Goal: Task Accomplishment & Management: Complete application form

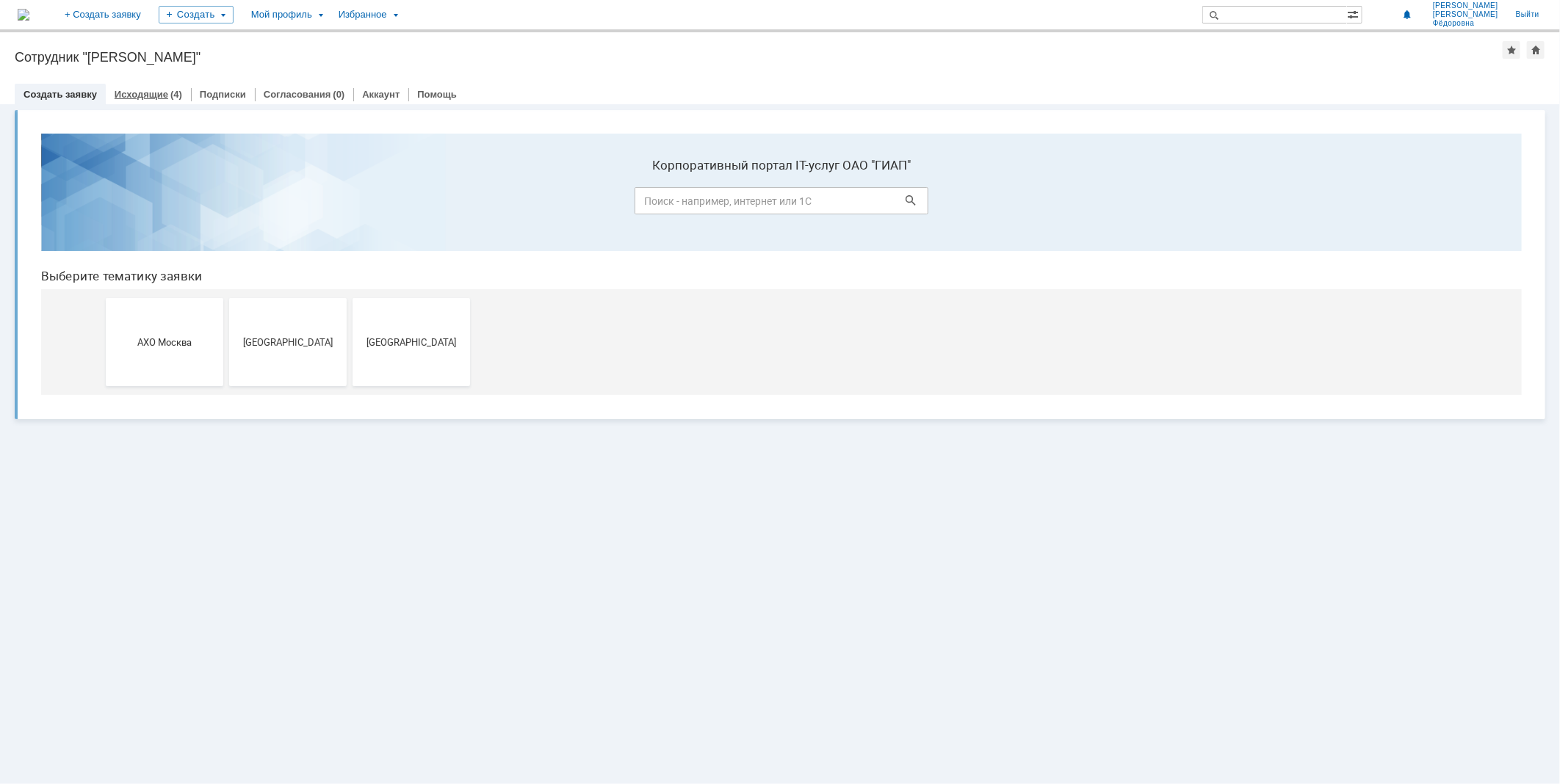
click at [138, 85] on div "Исходящие (4)" at bounding box center [148, 94] width 85 height 21
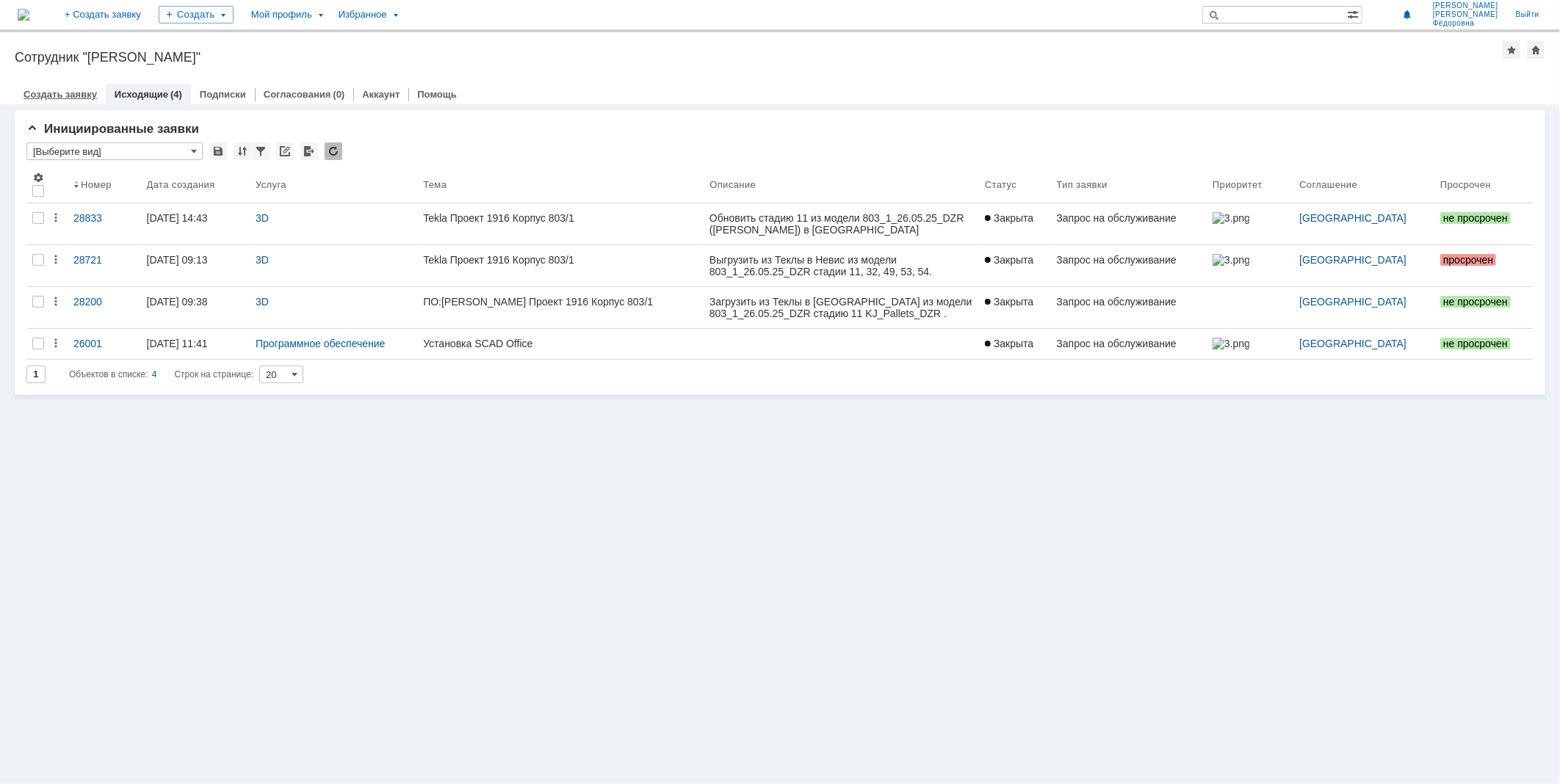
click at [65, 89] on link "Создать заявку" at bounding box center [59, 95] width 73 height 11
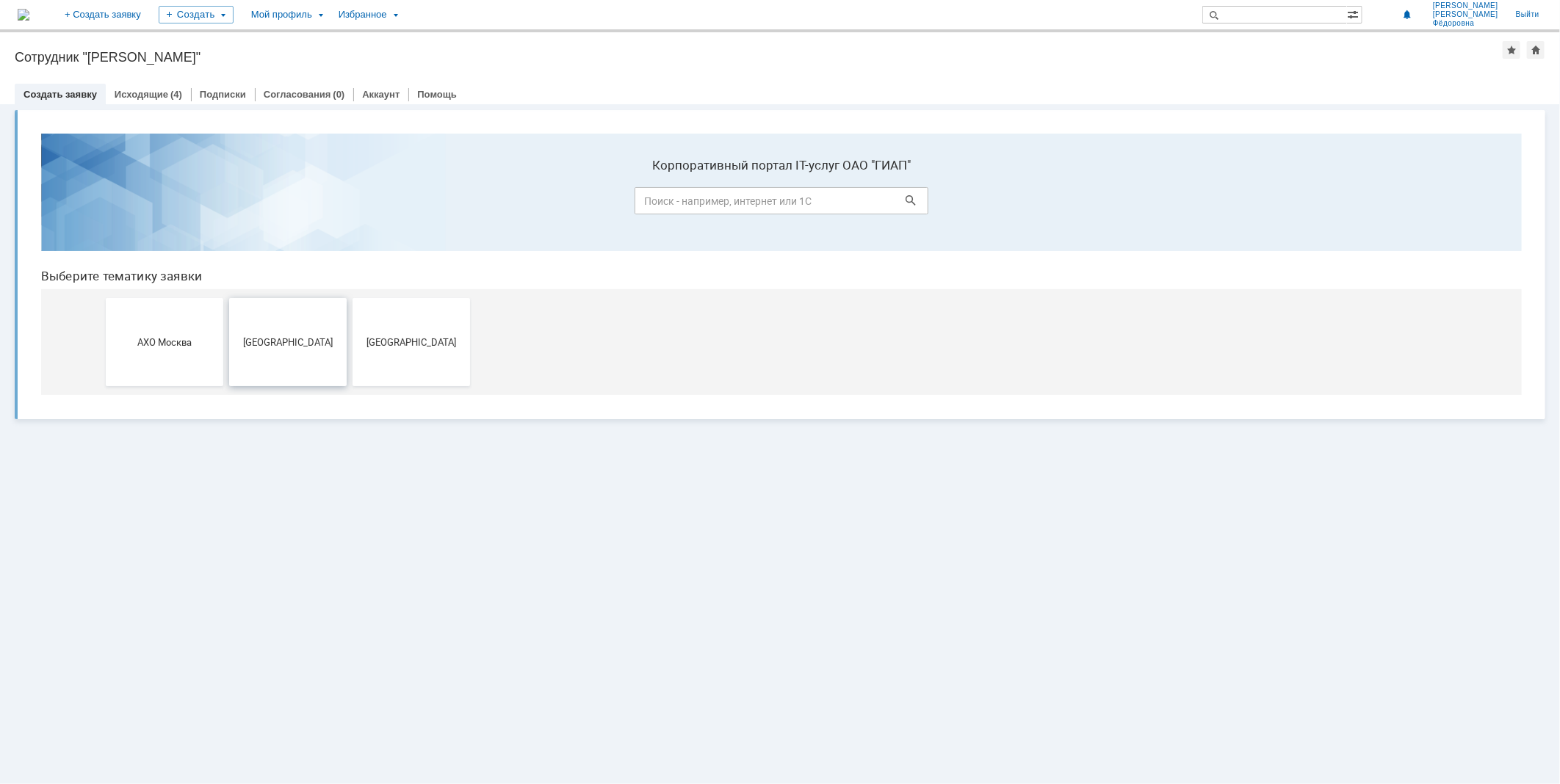
click at [287, 337] on span "Дзержинск" at bounding box center [287, 341] width 109 height 11
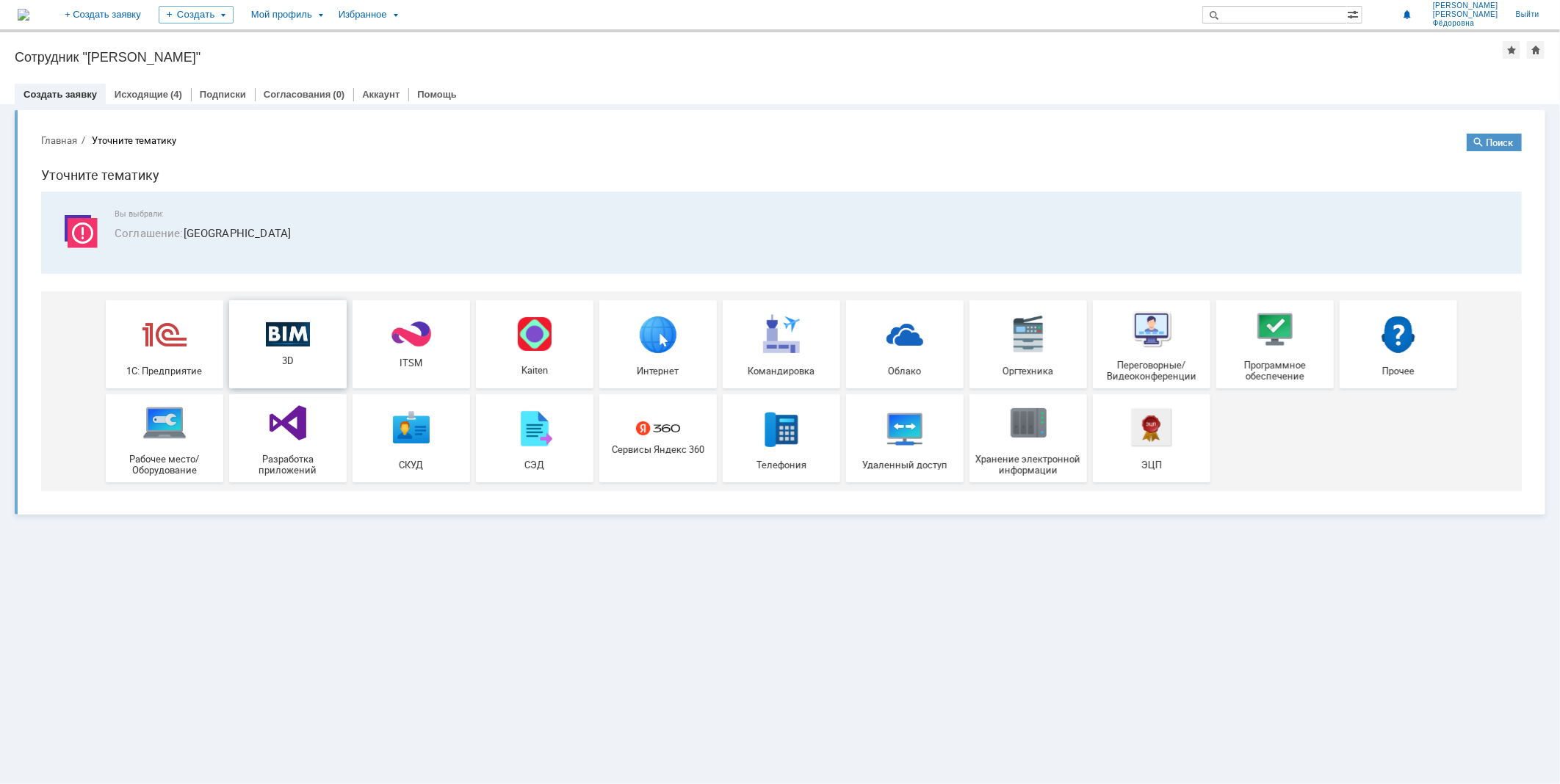
click at [291, 357] on span "3D" at bounding box center [287, 360] width 109 height 11
click at [137, 90] on link "Исходящие" at bounding box center [141, 95] width 54 height 11
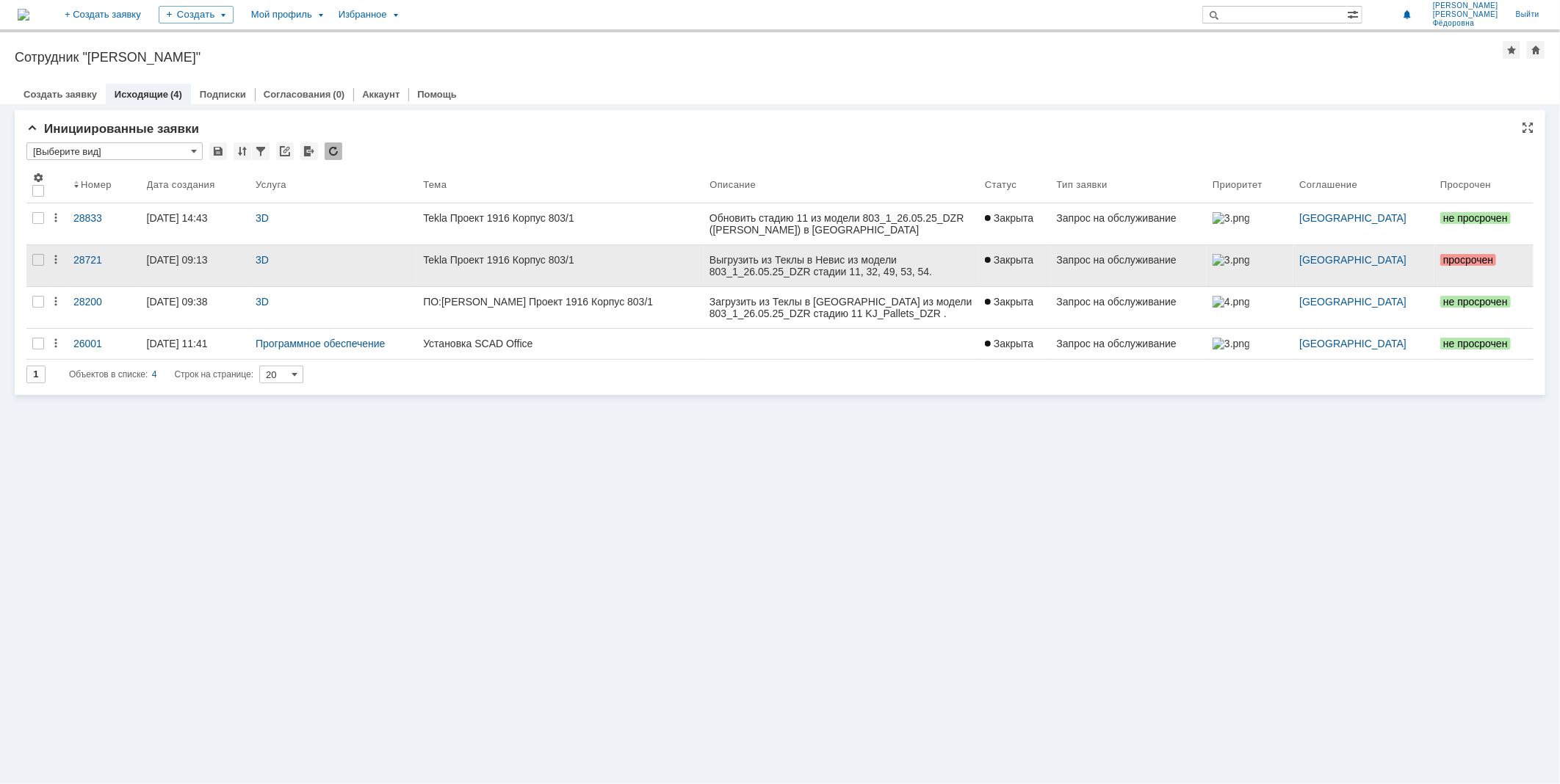
click at [208, 263] on div "16.07.2025 09:13" at bounding box center [177, 260] width 61 height 12
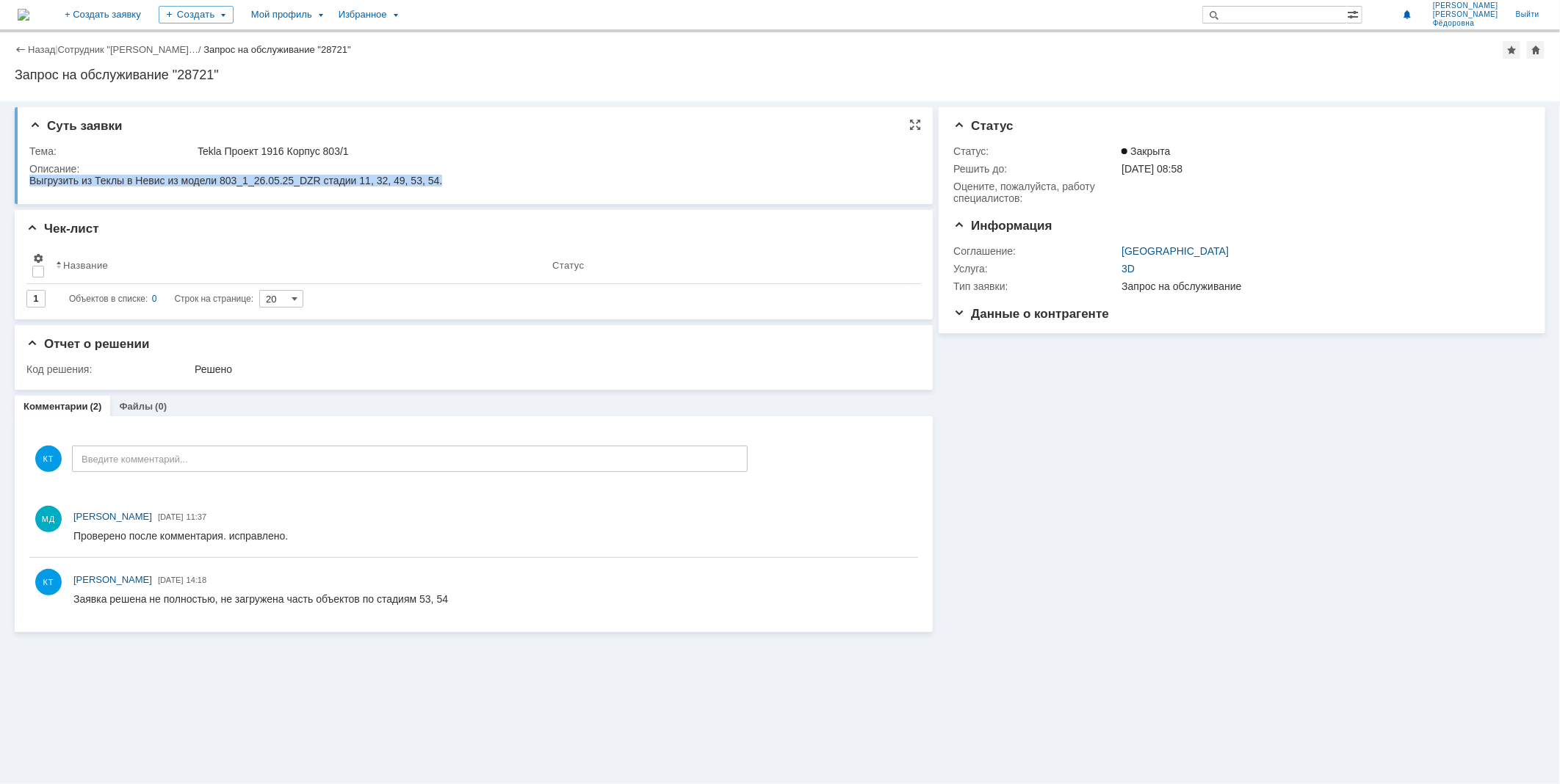
drag, startPoint x: 32, startPoint y: 179, endPoint x: 431, endPoint y: 179, distance: 399.0
click at [431, 179] on span "Выгрузить из Теклы в Невис из модели 803_1_26.05.25_DZR стадии 11, 32, 49, 53, …" at bounding box center [235, 180] width 413 height 12
copy span "Выгрузить из Теклы в Невис из модели 803_1_26.05.25_DZR стадии 11, 32, 49, 53, …"
drag, startPoint x: 197, startPoint y: 149, endPoint x: 322, endPoint y: 146, distance: 125.0
click at [322, 146] on div "Tekla Проект 1916 Корпус 803/1" at bounding box center [553, 151] width 712 height 12
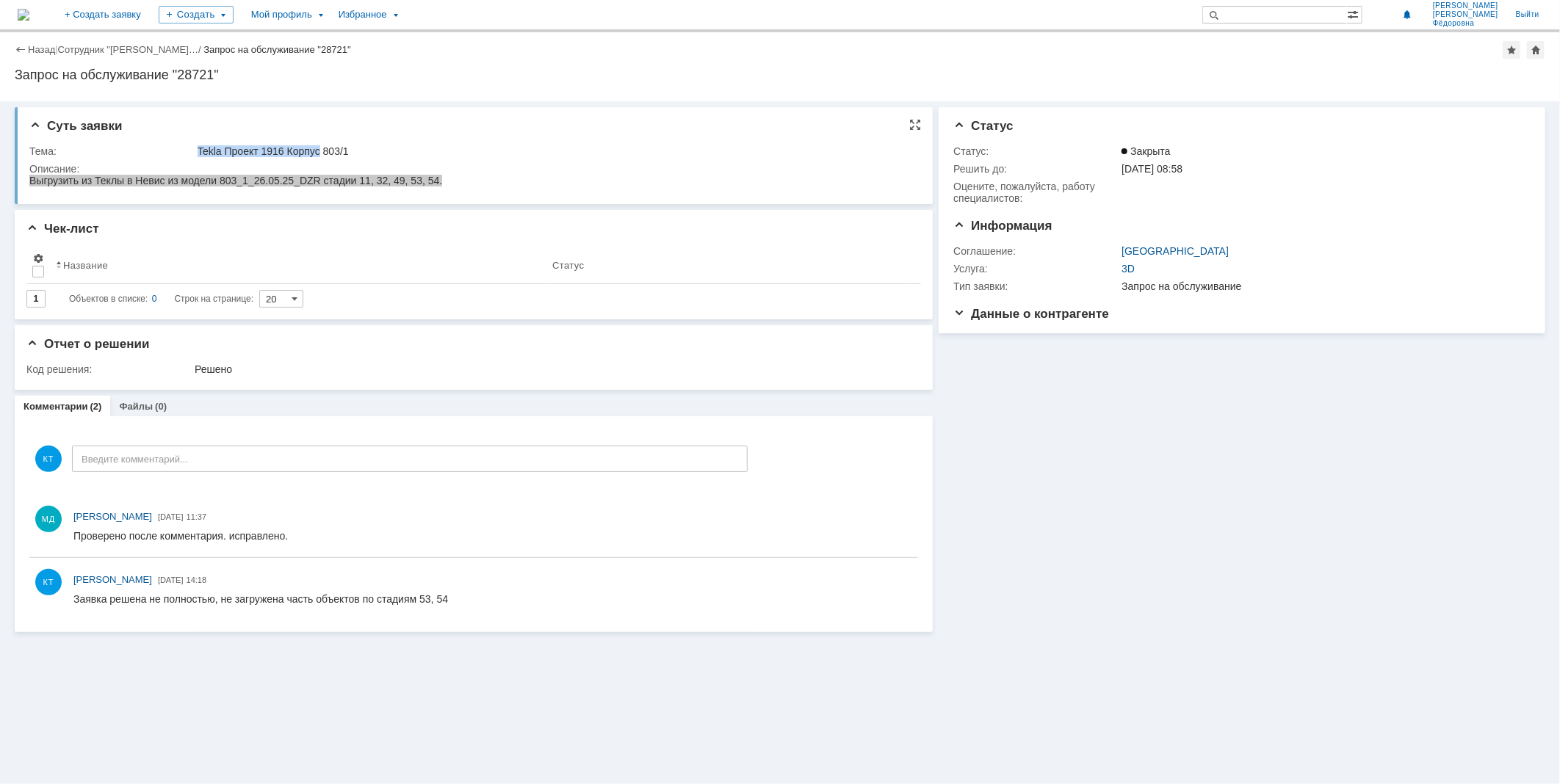
copy div "[PERSON_NAME] Проект 1916 Корпус"
click at [503, 161] on td "Описание:" at bounding box center [471, 176] width 883 height 32
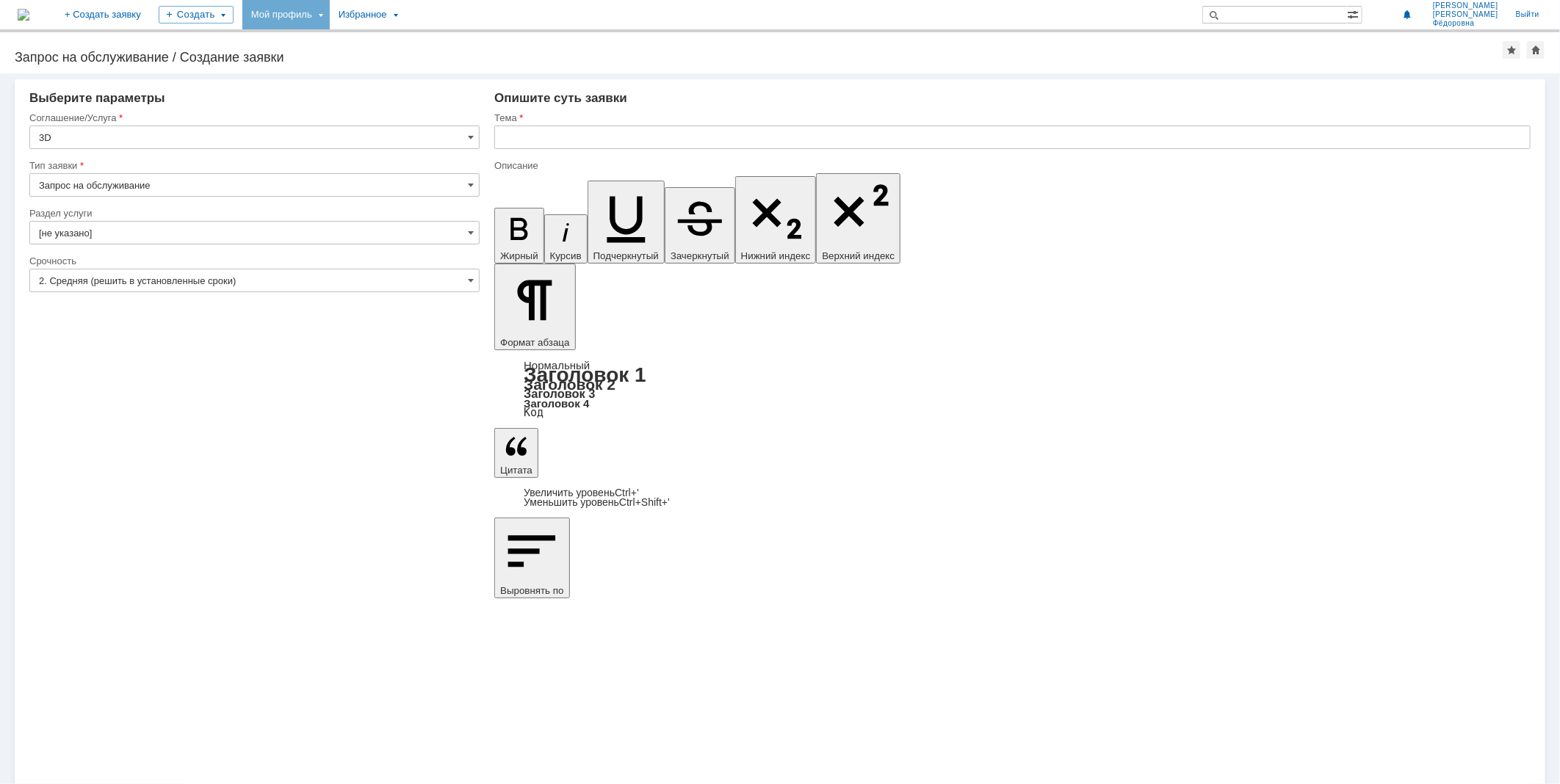
click at [329, 17] on div "Мой профиль" at bounding box center [286, 15] width 87 height 30
drag, startPoint x: 843, startPoint y: 5667, endPoint x: 910, endPoint y: 5665, distance: 67.0
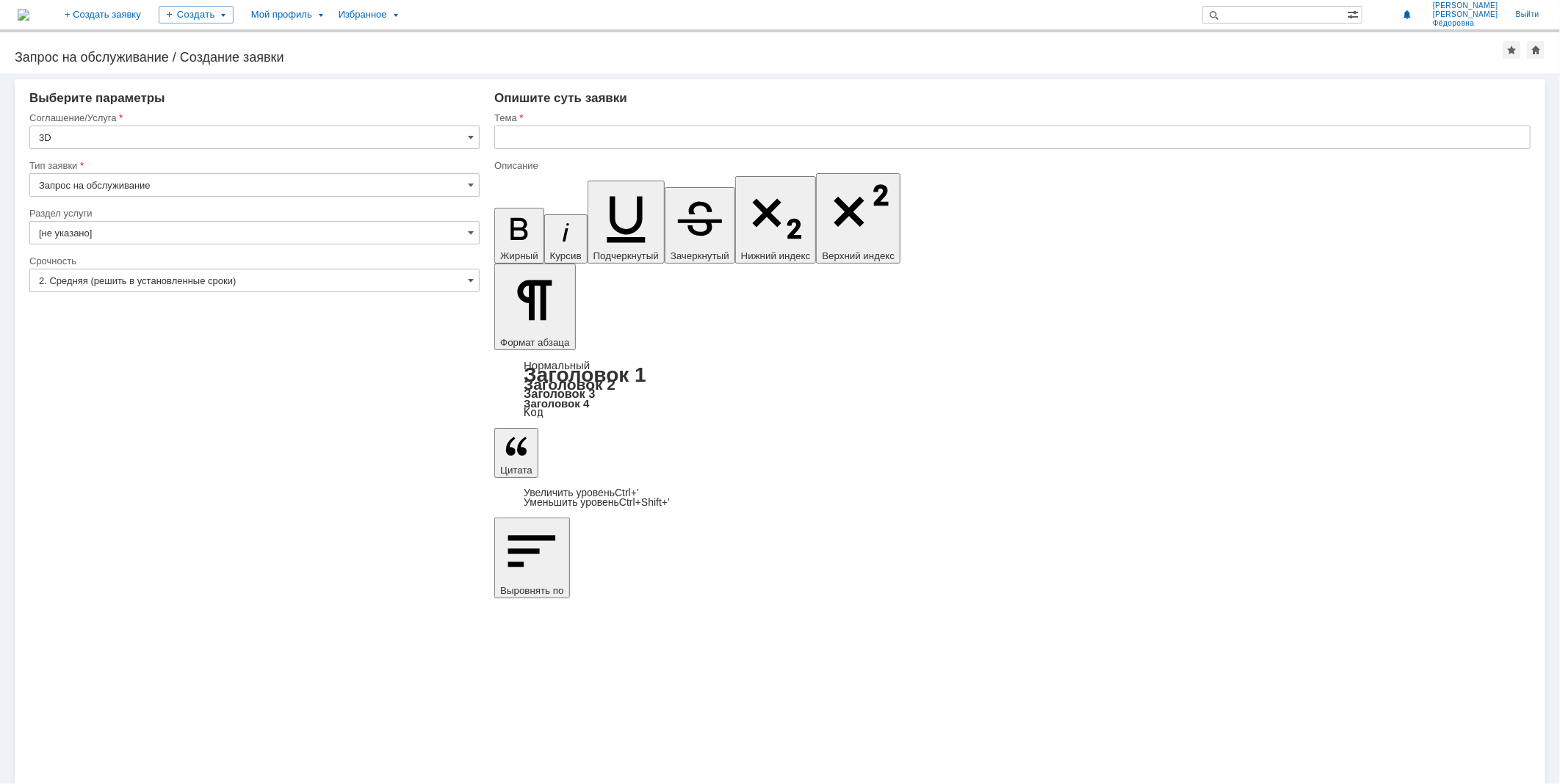
click at [512, 131] on input "text" at bounding box center [1012, 136] width 1037 height 23
click at [584, 134] on input "[PERSON_NAME] Проект 1916 Корпус" at bounding box center [1012, 136] width 1037 height 23
click at [622, 135] on input "[PERSON_NAME] Проект 1915 Корпус" at bounding box center [1012, 136] width 1037 height 23
click at [586, 135] on input "[PERSON_NAME] Проект 1915 Корпус" at bounding box center [1012, 136] width 1037 height 23
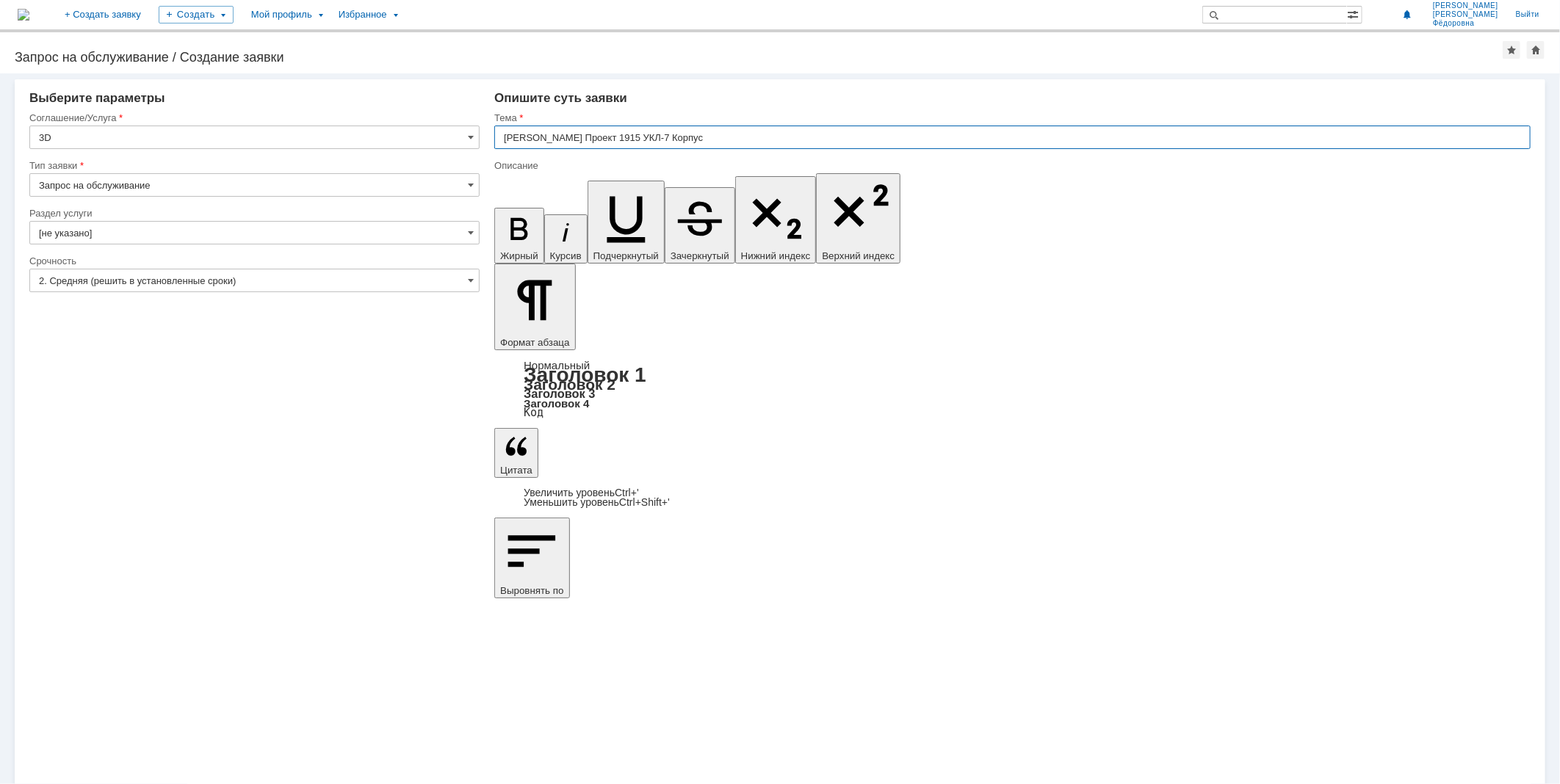
click at [620, 132] on input "[PERSON_NAME] Проект 1915 УКЛ-7 Корпус" at bounding box center [1012, 136] width 1037 height 23
click at [621, 137] on input "[PERSON_NAME] Проект 1915 УКЛ-7 Корпус" at bounding box center [1012, 136] width 1037 height 23
drag, startPoint x: 614, startPoint y: 134, endPoint x: 654, endPoint y: 135, distance: 40.0
click at [654, 135] on input "[PERSON_NAME] Проект 1915 УКЛ-7 Корпус" at bounding box center [1012, 136] width 1037 height 23
drag, startPoint x: 699, startPoint y: 5662, endPoint x: 714, endPoint y: 5659, distance: 15.3
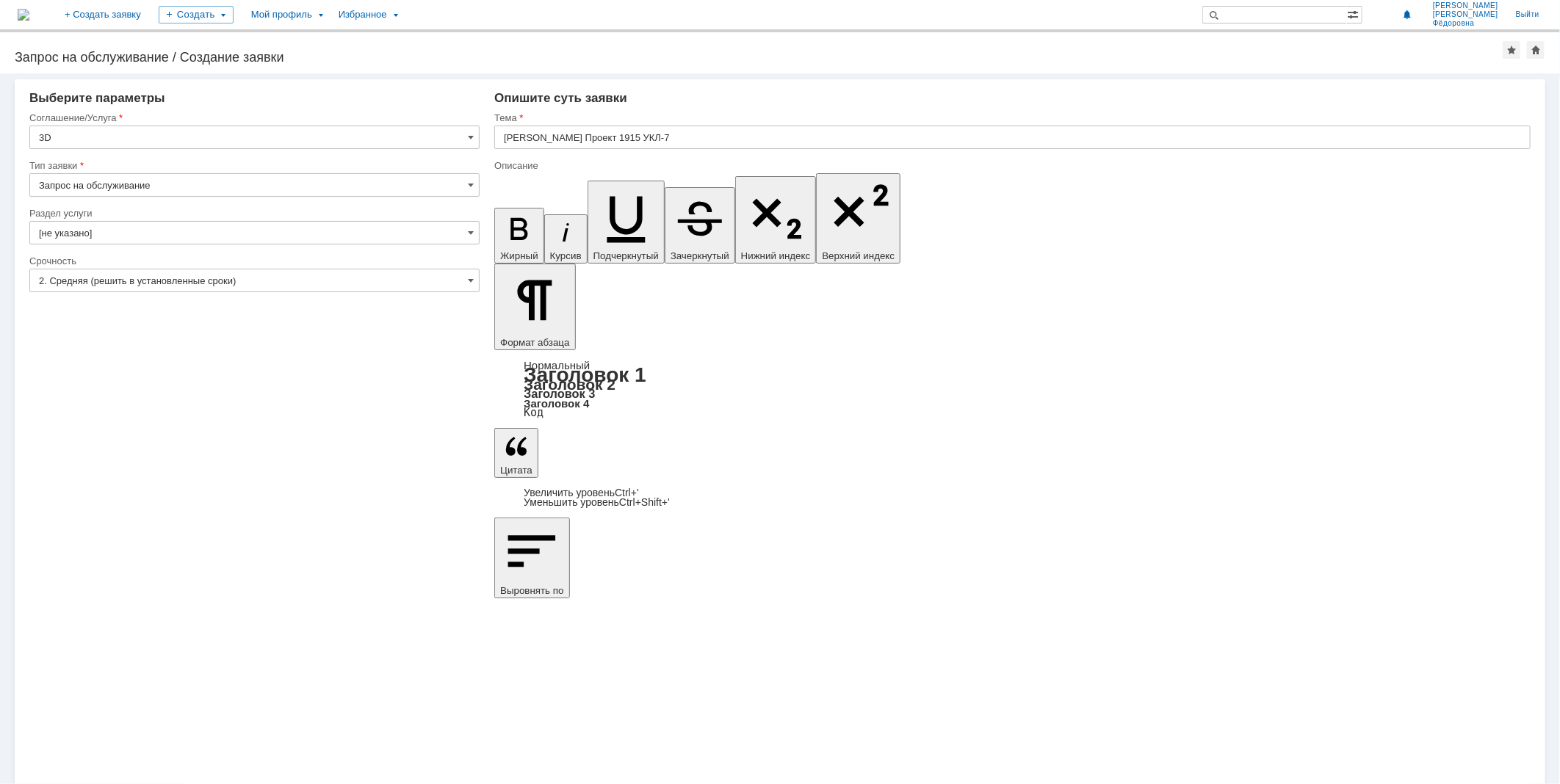
drag, startPoint x: 729, startPoint y: 5665, endPoint x: 799, endPoint y: 5666, distance: 70.0
click at [892, 464] on div "Внимание! Выберите параметры Соглашение/Услуга 3D Тип заявки Запрос на обслужив…" at bounding box center [780, 429] width 1560 height 711
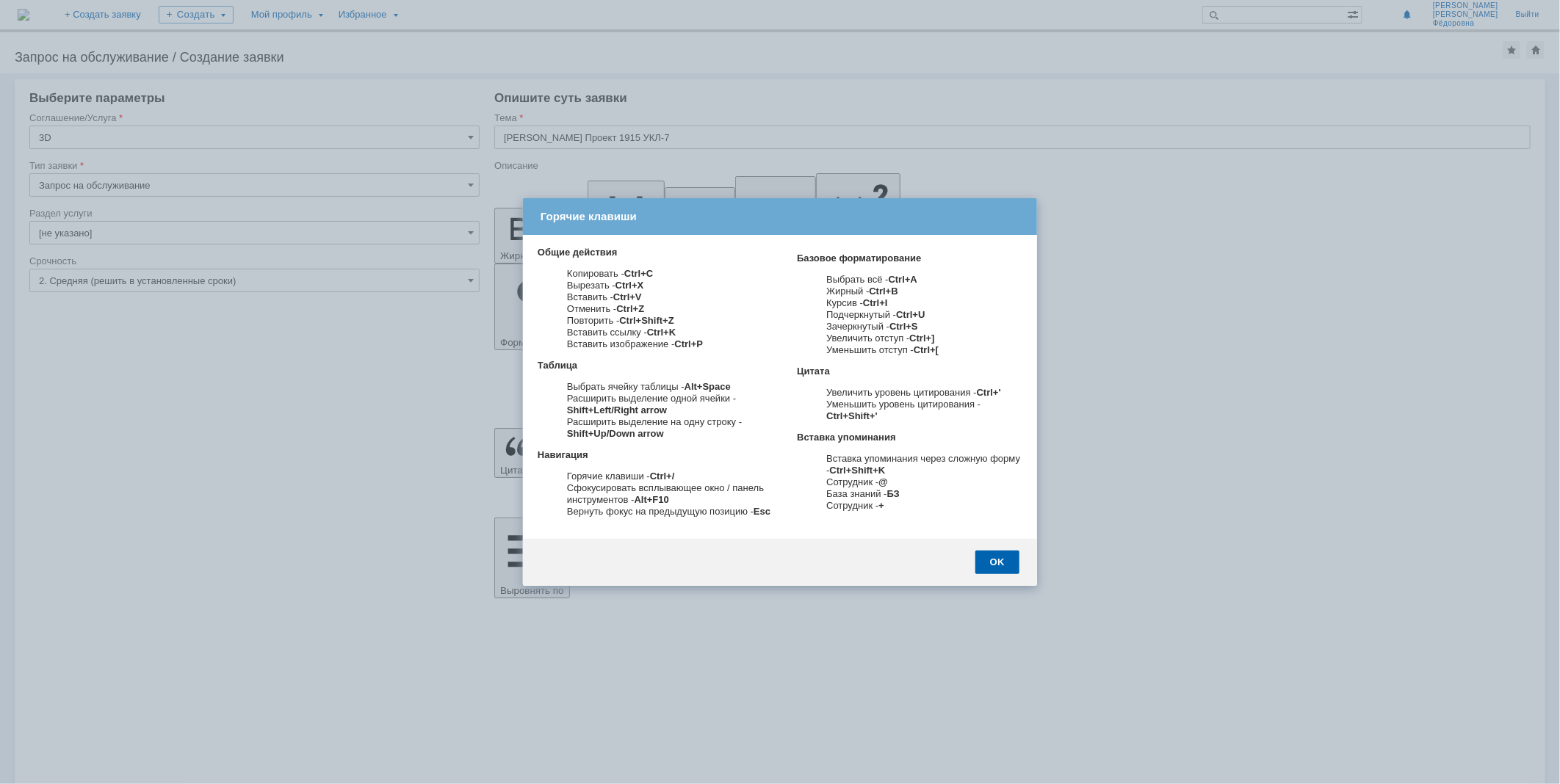
click at [1098, 545] on div at bounding box center [780, 392] width 1560 height 784
click at [991, 559] on div "OK" at bounding box center [997, 561] width 44 height 23
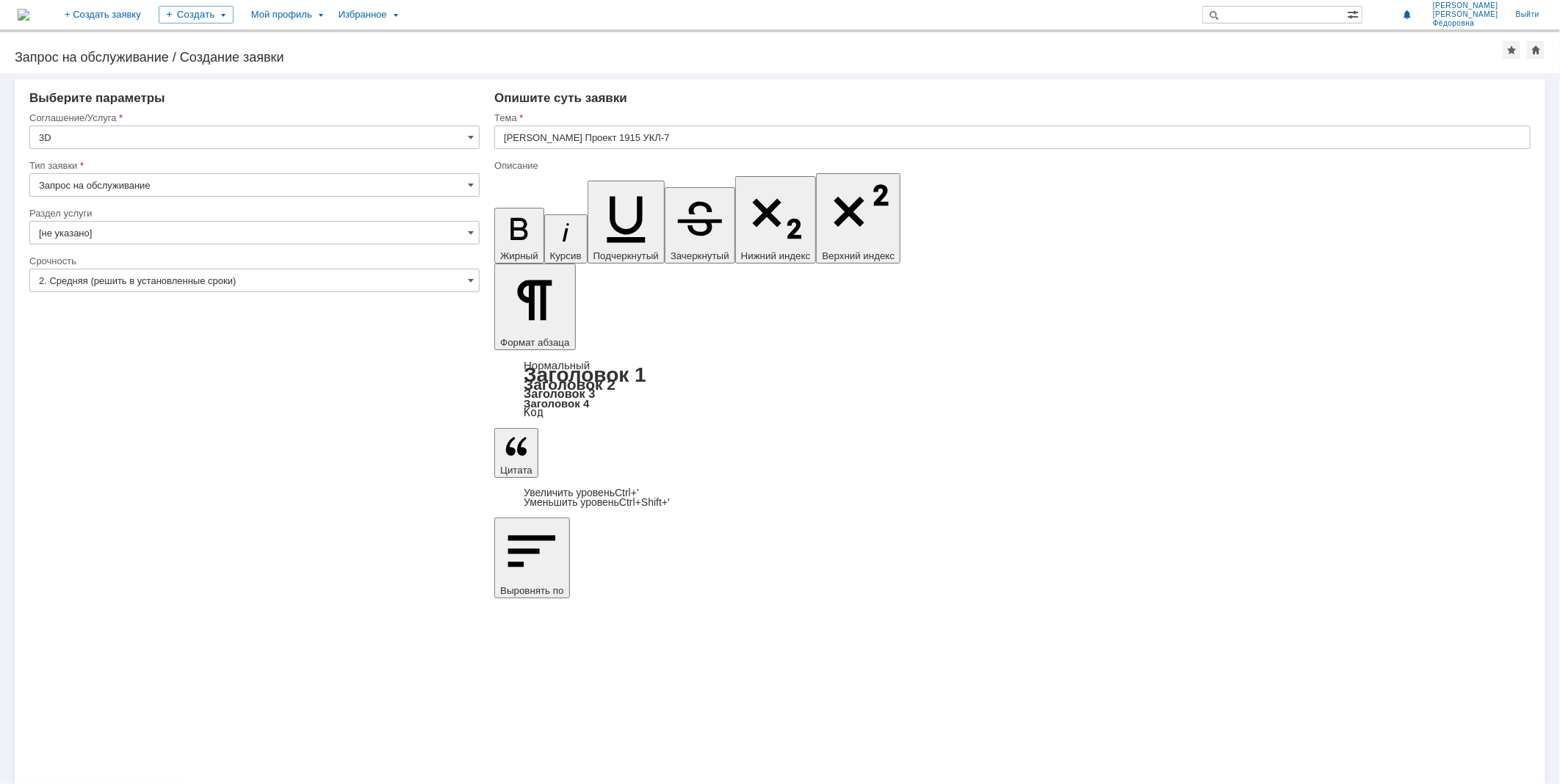
drag, startPoint x: 615, startPoint y: 5665, endPoint x: 638, endPoint y: 5667, distance: 23.1
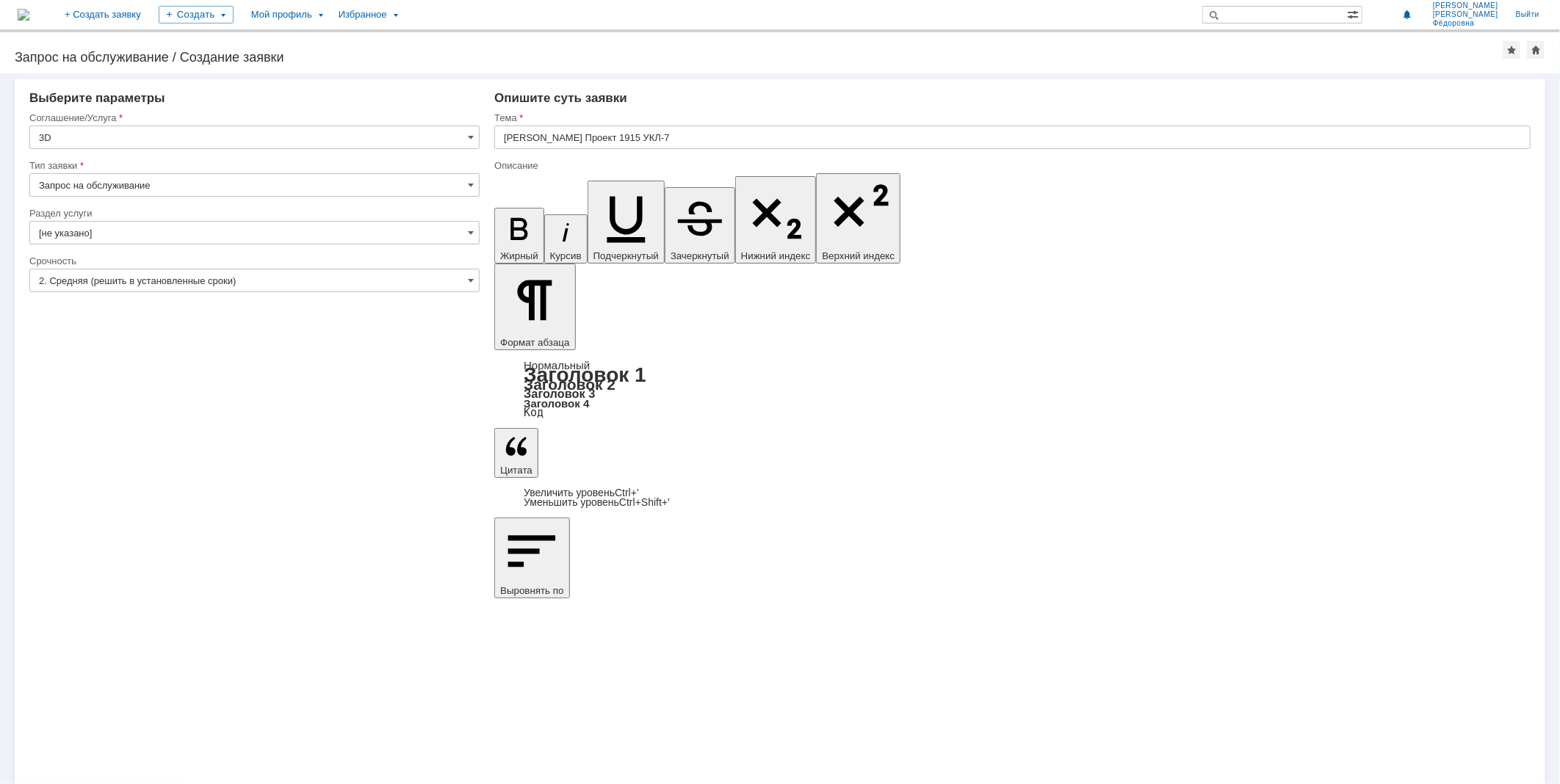
drag, startPoint x: 648, startPoint y: 5663, endPoint x: 749, endPoint y: 5662, distance: 101.0
click at [560, 135] on input "[PERSON_NAME] Проект 1915 УКЛ-7" at bounding box center [1012, 136] width 1037 height 23
click at [563, 137] on input "[PERSON_NAME] Проект 1915 УКЛ-7" at bounding box center [1012, 136] width 1037 height 23
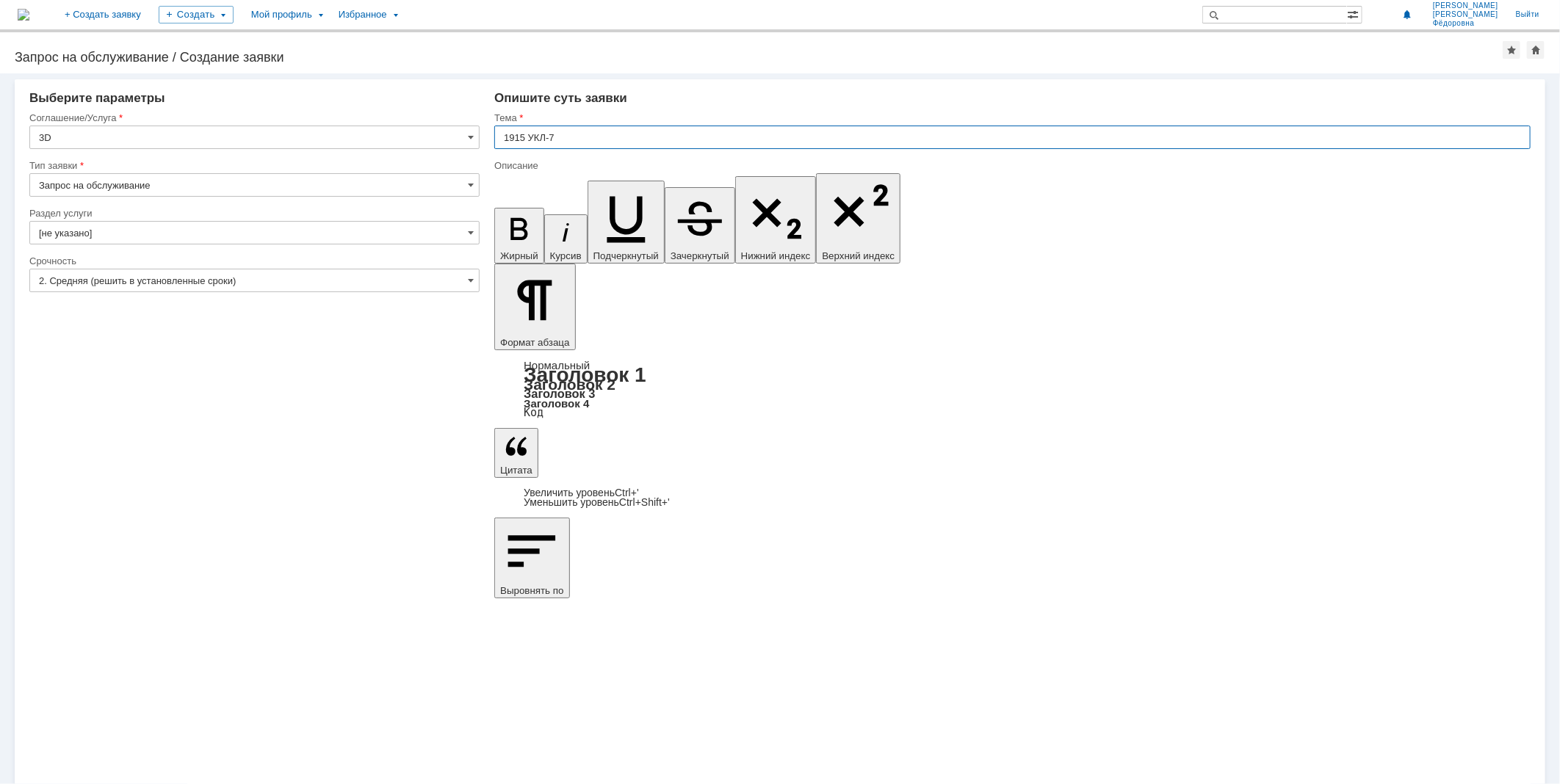
type input "1915 УКЛ-7"
